Goal: Task Accomplishment & Management: Complete application form

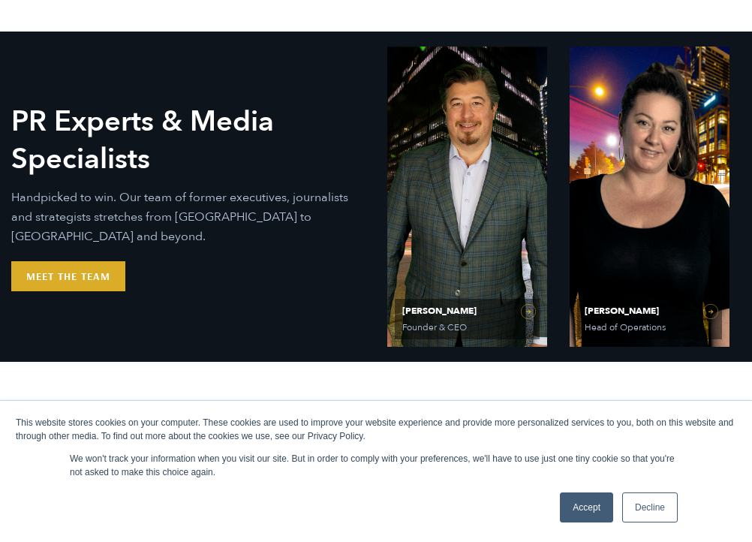
scroll to position [532, 0]
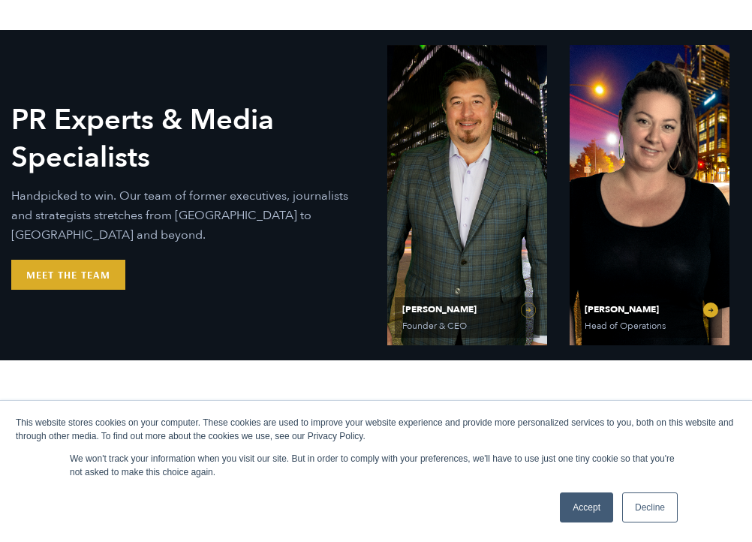
click at [713, 310] on link "Olivia Gardner Head of Operations" at bounding box center [649, 195] width 160 height 300
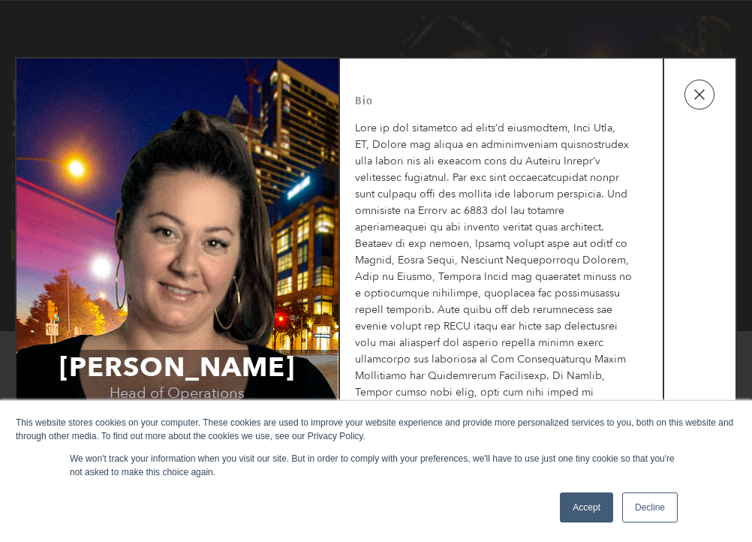
scroll to position [563, 0]
click at [636, 508] on link "Decline" at bounding box center [650, 507] width 56 height 30
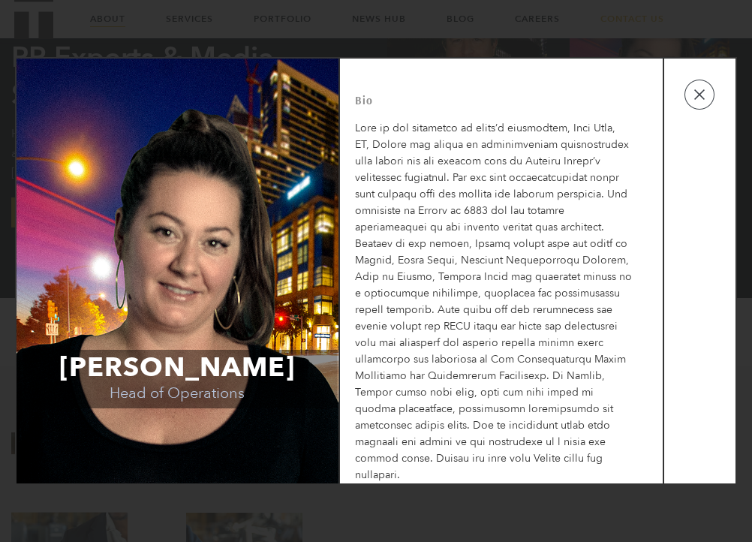
scroll to position [593, 0]
click at [696, 110] on button "button" at bounding box center [699, 95] width 30 height 30
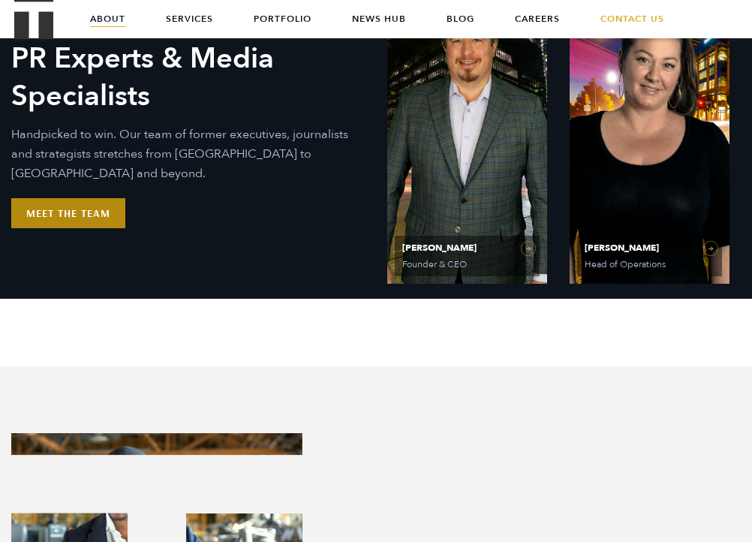
click at [101, 214] on link "Meet the Team" at bounding box center [68, 213] width 114 height 30
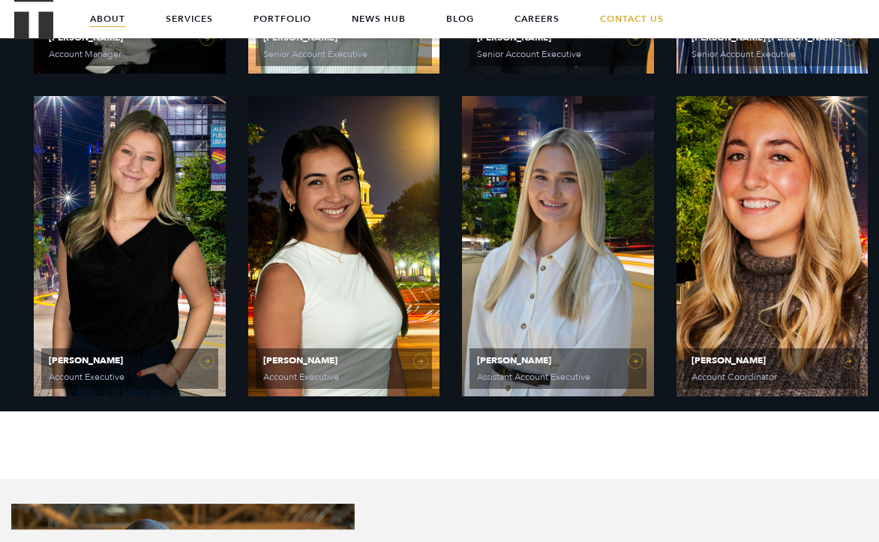
scroll to position [1426, 0]
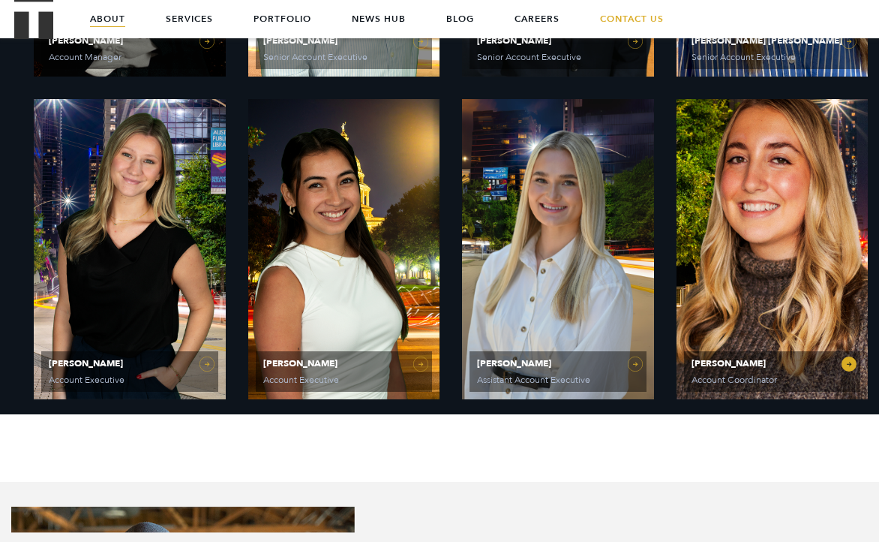
click at [751, 379] on span "Account Coordinator" at bounding box center [750, 379] width 116 height 9
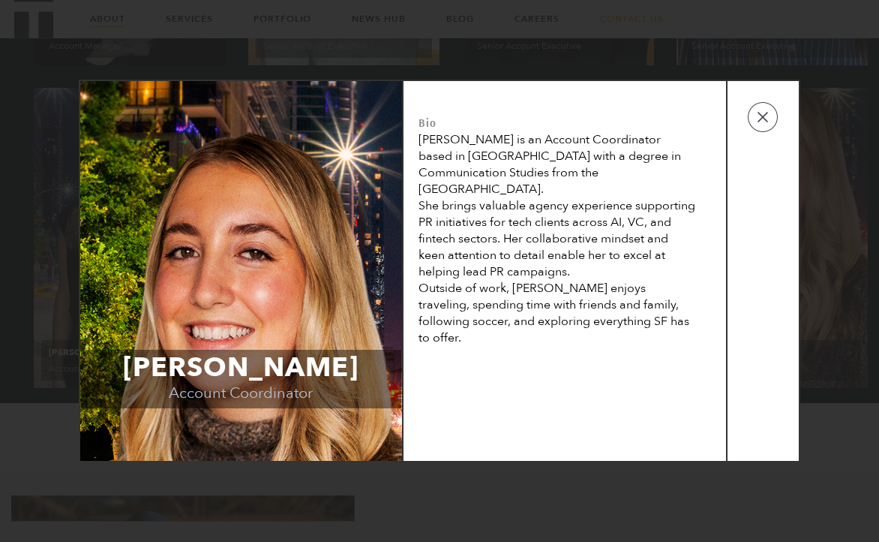
scroll to position [1436, 0]
click at [751, 122] on button "button" at bounding box center [763, 117] width 30 height 30
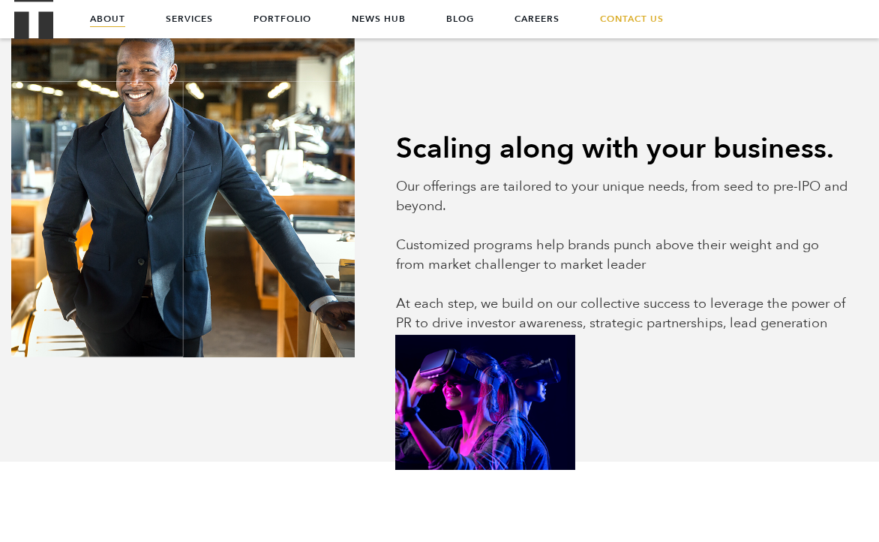
scroll to position [1890, 0]
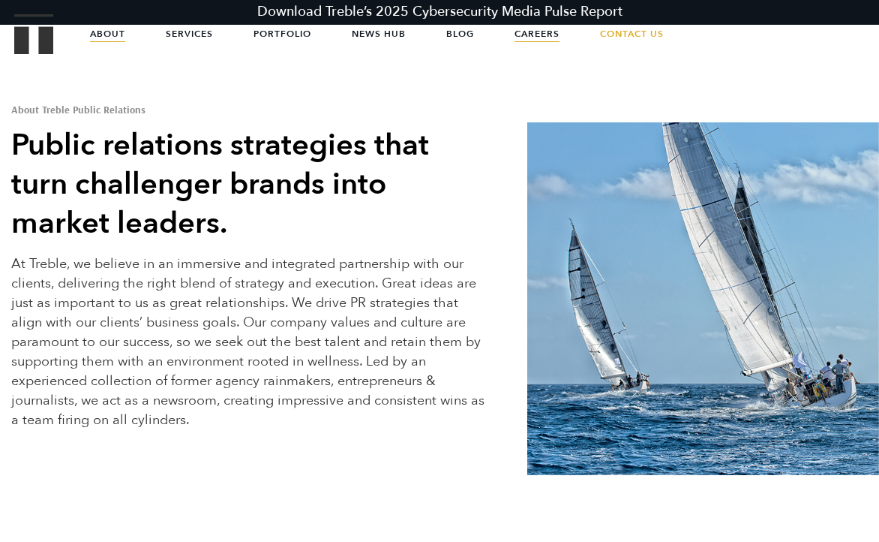
click at [543, 28] on link "Careers" at bounding box center [537, 34] width 45 height 38
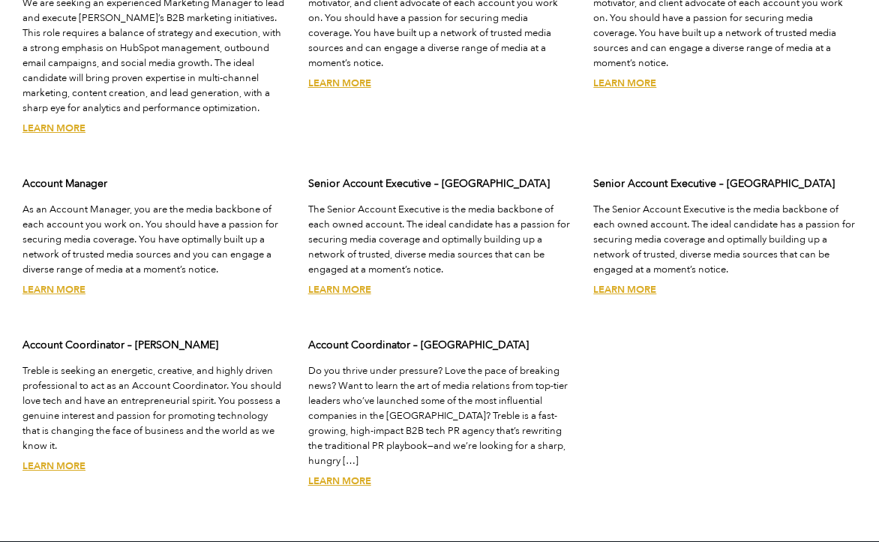
scroll to position [4134, 0]
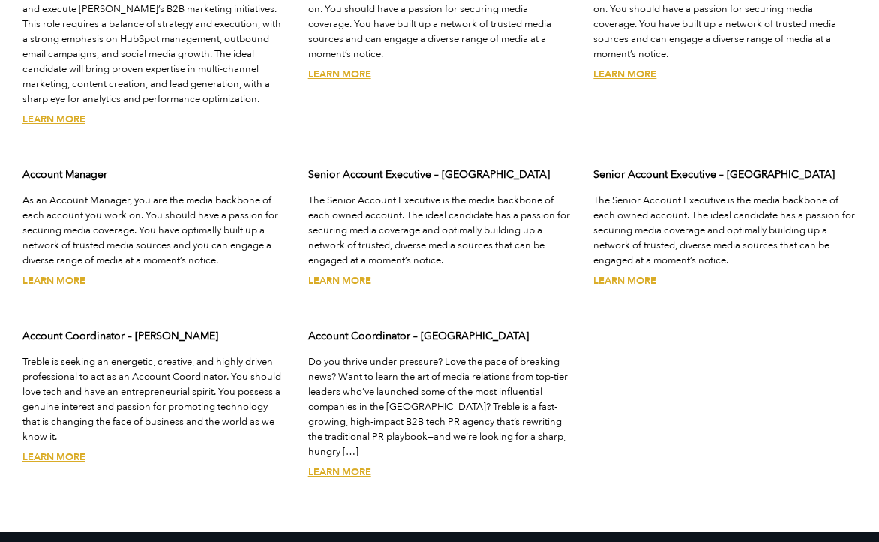
click at [341, 465] on link "Learn More" at bounding box center [339, 472] width 63 height 14
